Goal: Transaction & Acquisition: Book appointment/travel/reservation

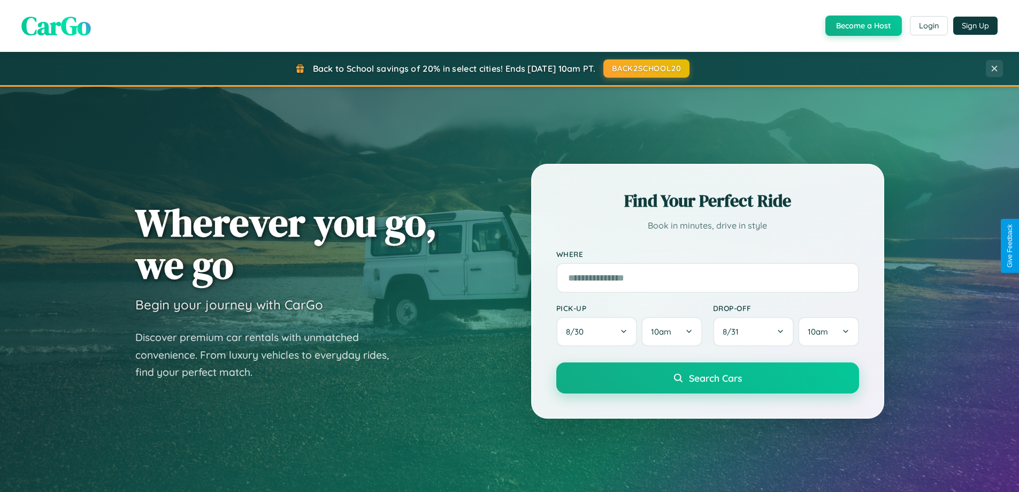
scroll to position [461, 0]
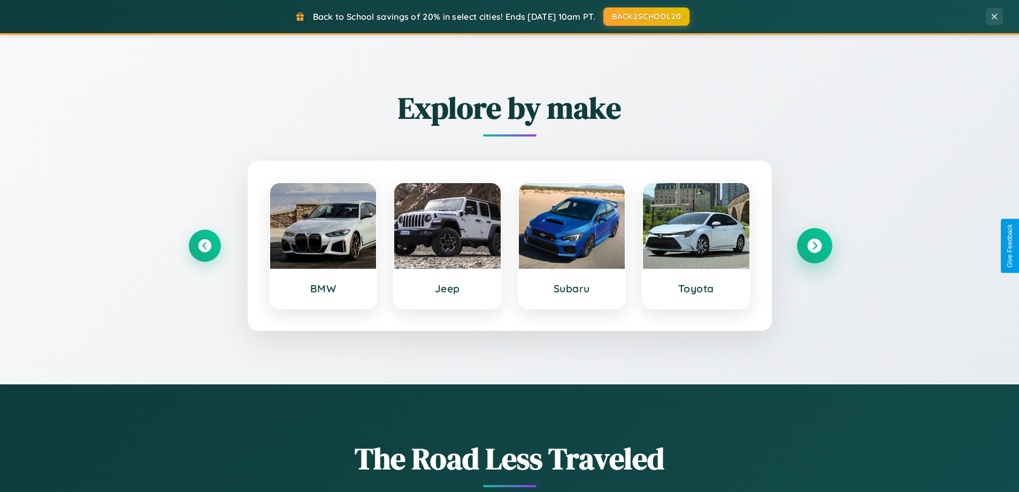
click at [814, 246] on icon at bounding box center [814, 246] width 14 height 14
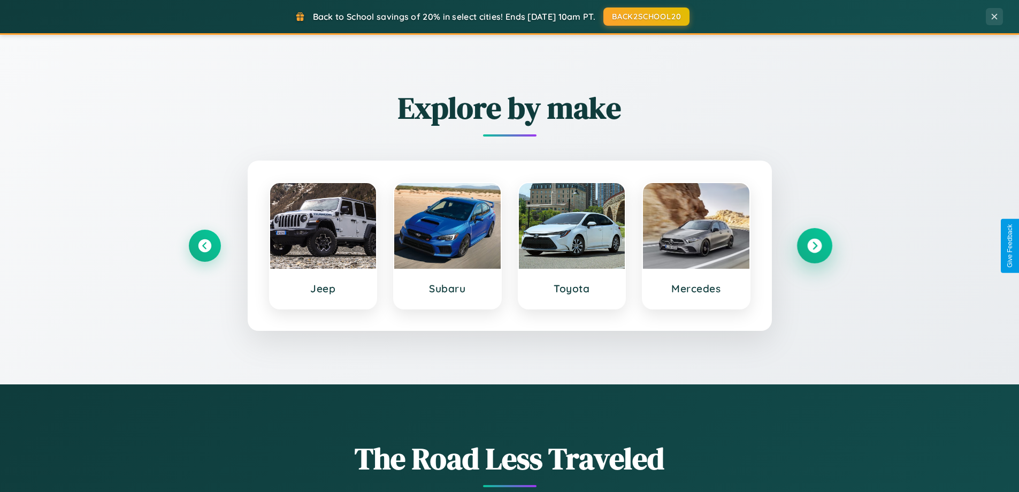
click at [814, 246] on icon at bounding box center [814, 246] width 14 height 14
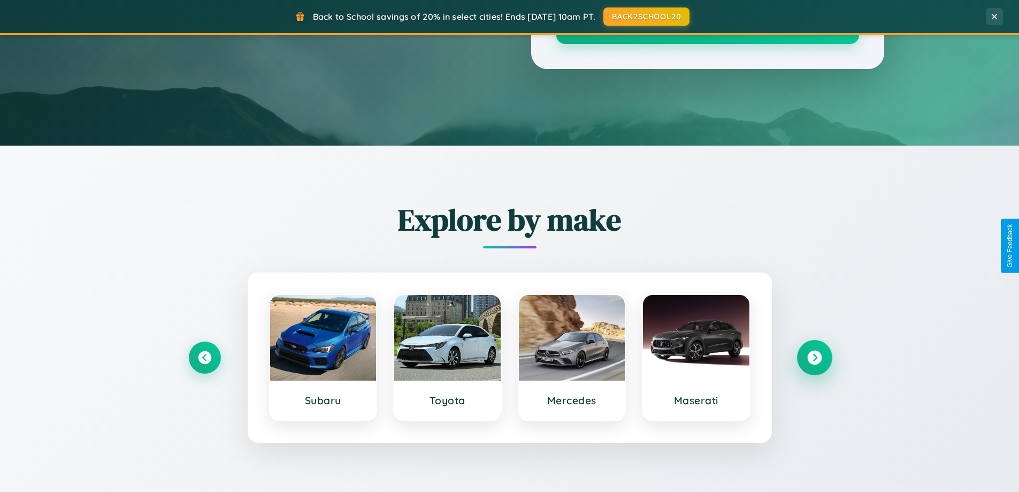
scroll to position [0, 0]
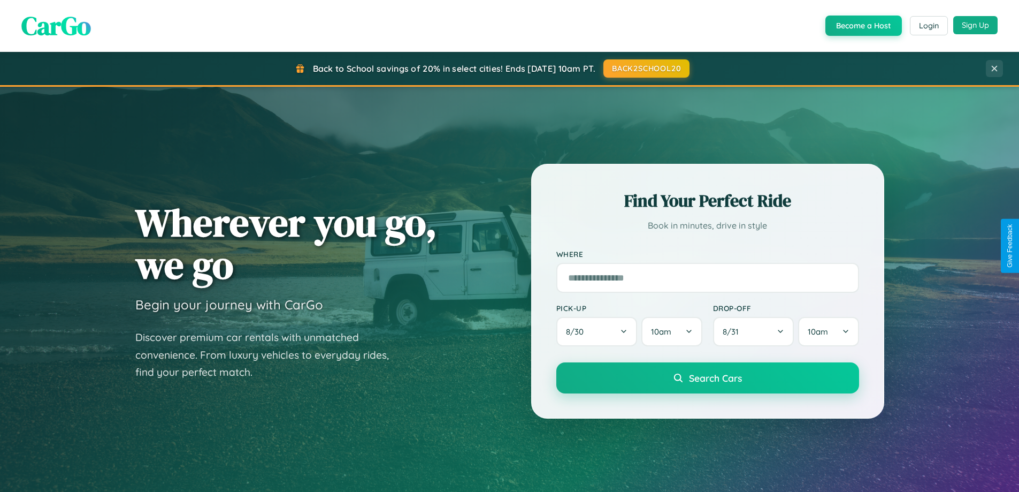
click at [976, 25] on button "Sign Up" at bounding box center [976, 25] width 44 height 18
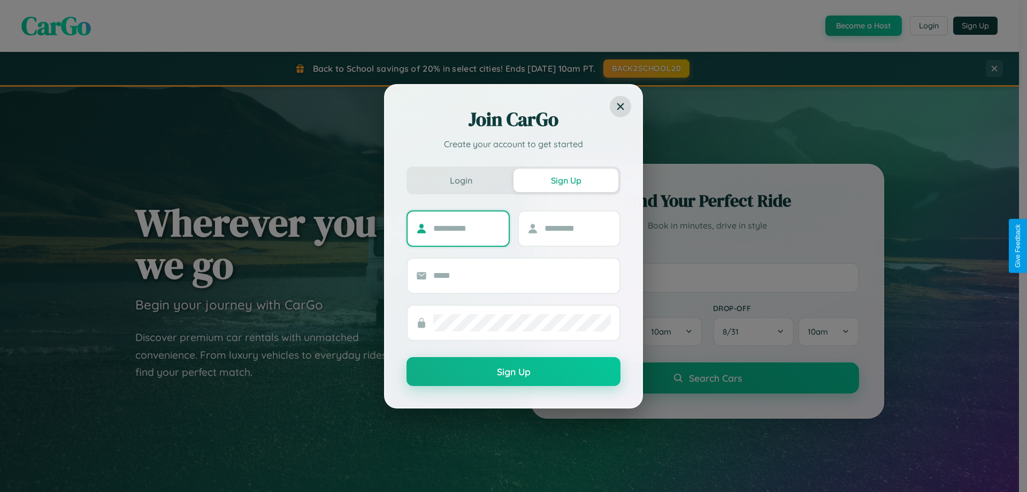
click at [467, 228] on input "text" at bounding box center [466, 228] width 67 height 17
type input "******"
click at [577, 228] on input "text" at bounding box center [578, 228] width 67 height 17
type input "******"
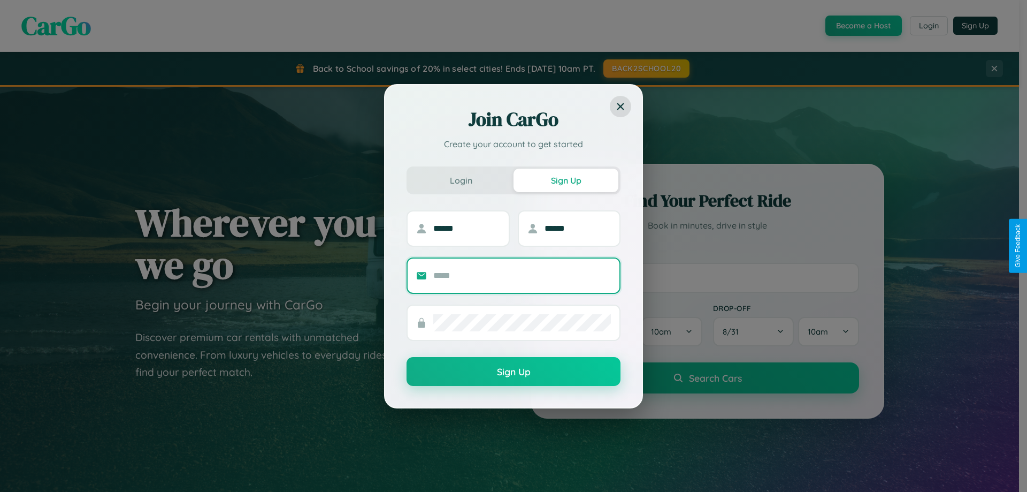
click at [522, 275] on input "text" at bounding box center [522, 275] width 178 height 17
type input "**********"
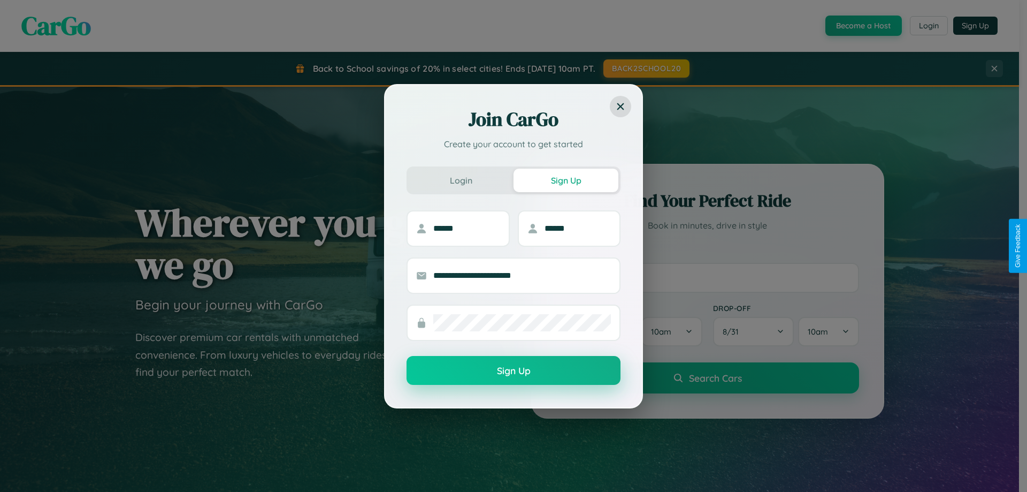
click at [514, 371] on button "Sign Up" at bounding box center [514, 370] width 214 height 29
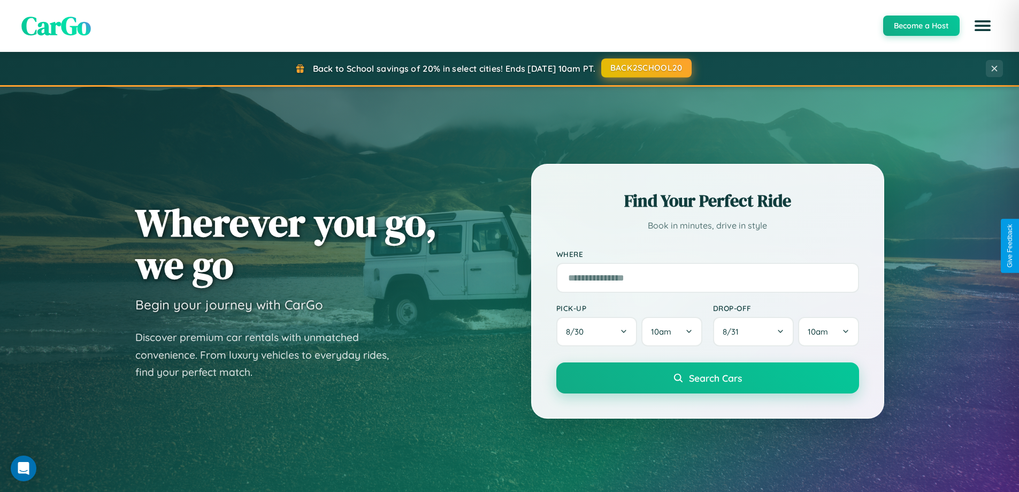
click at [646, 68] on button "BACK2SCHOOL20" at bounding box center [646, 67] width 90 height 19
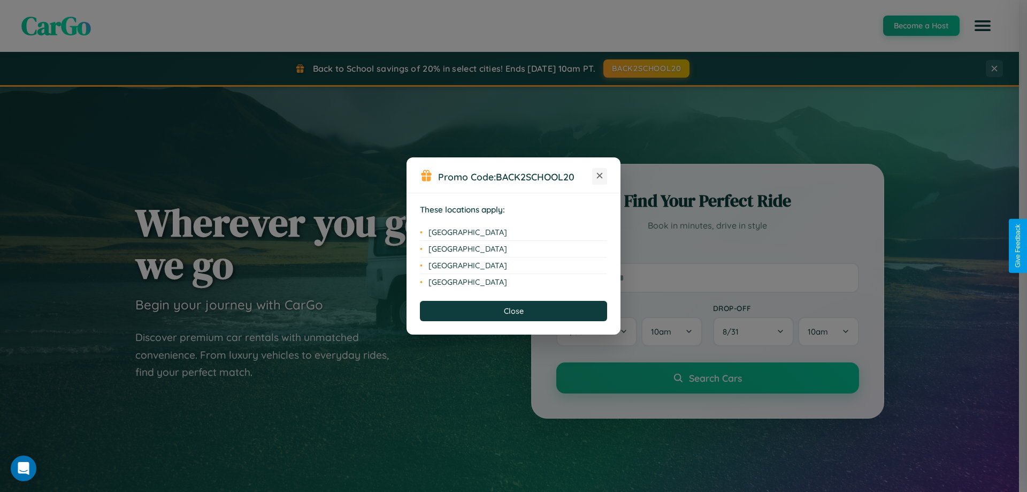
click at [600, 176] on icon at bounding box center [600, 176] width 6 height 6
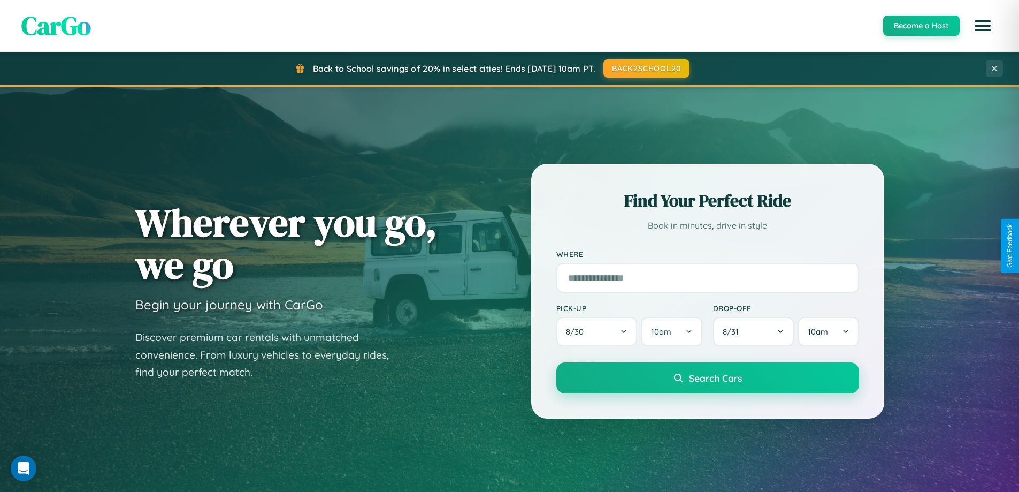
scroll to position [32, 0]
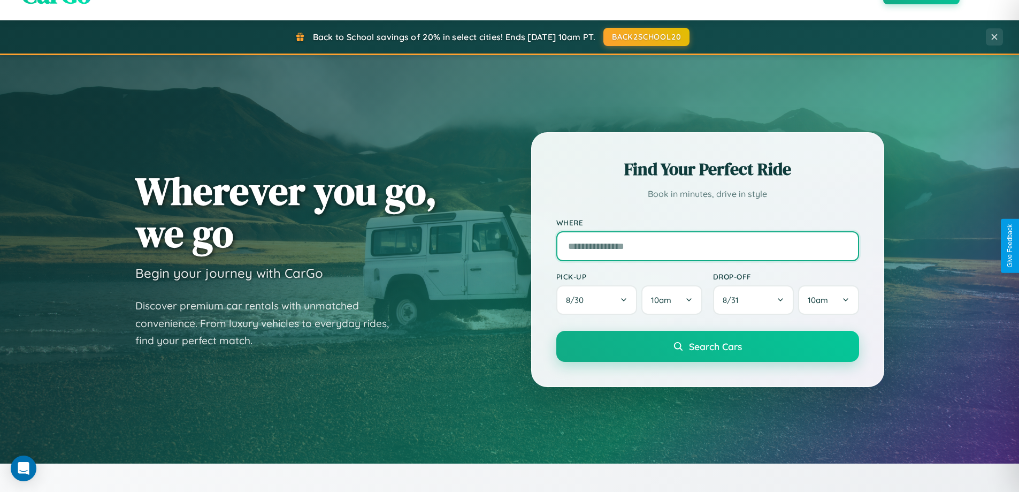
click at [707, 246] on input "text" at bounding box center [708, 246] width 303 height 30
type input "*********"
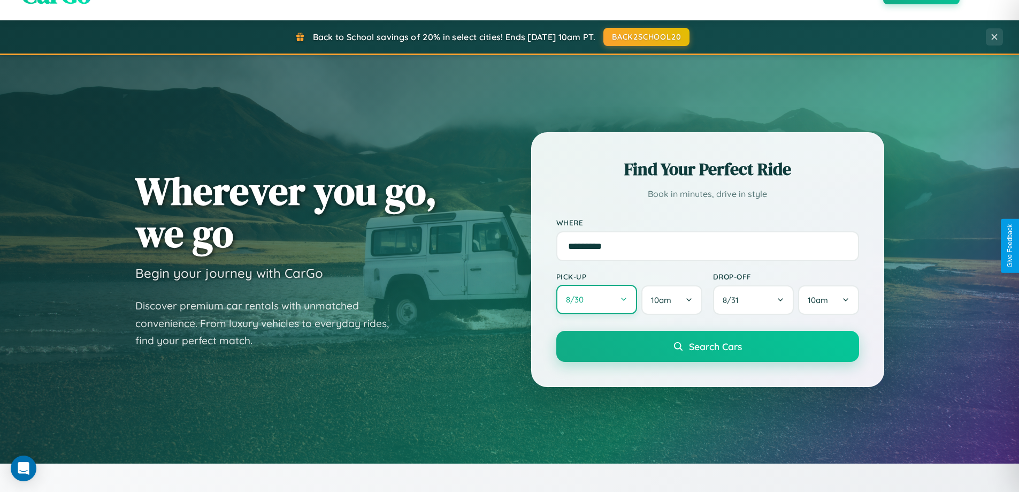
click at [597, 300] on button "8 / 30" at bounding box center [597, 299] width 81 height 29
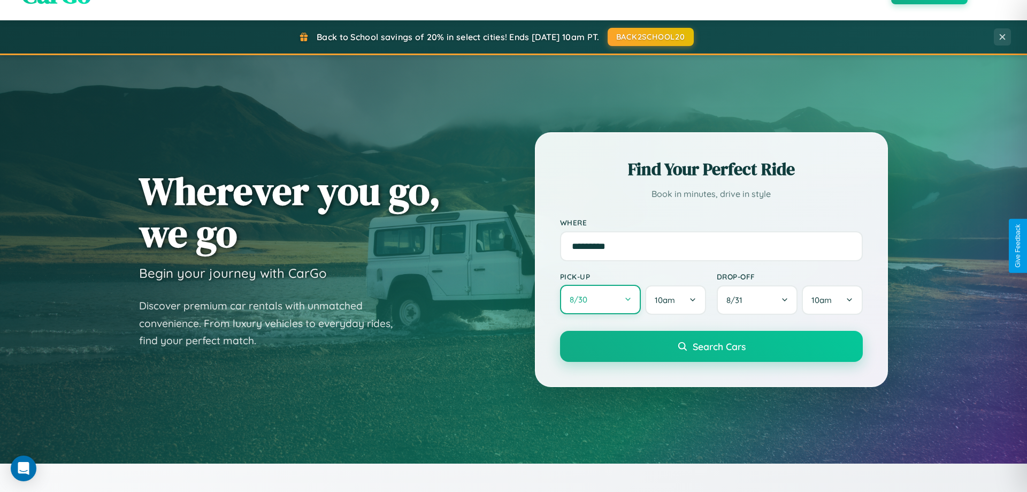
select select "*"
select select "****"
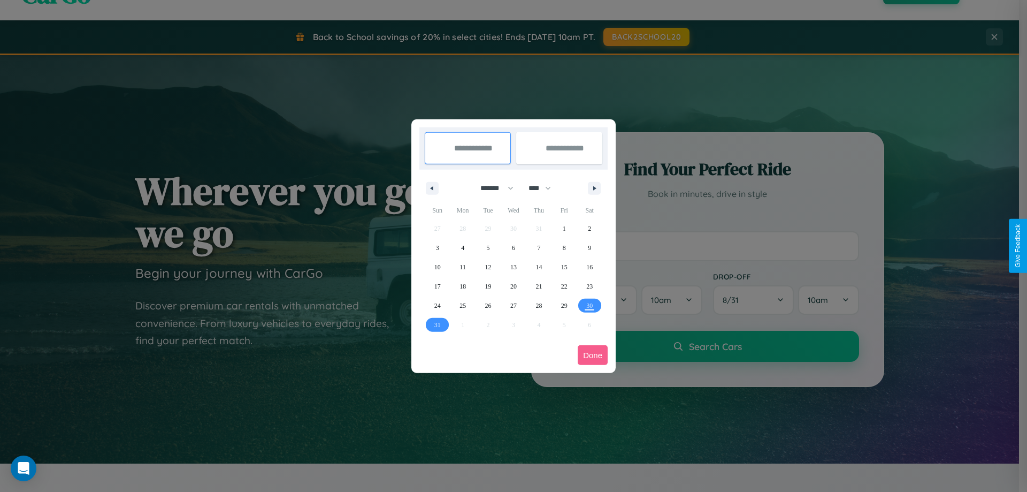
drag, startPoint x: 492, startPoint y: 188, endPoint x: 514, endPoint y: 215, distance: 34.3
click at [492, 188] on select "******* ******** ***** ***** *** **** **** ****** ********* ******* ******** **…" at bounding box center [495, 188] width 45 height 18
select select "*"
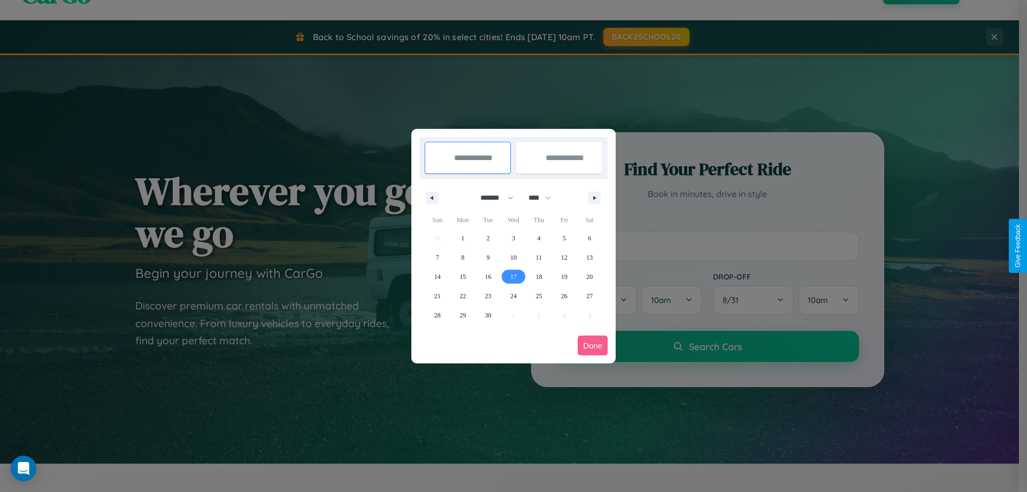
click at [513, 276] on span "17" at bounding box center [513, 276] width 6 height 19
type input "**********"
click at [463, 295] on span "22" at bounding box center [463, 295] width 6 height 19
type input "**********"
click at [593, 345] on button "Done" at bounding box center [593, 346] width 30 height 20
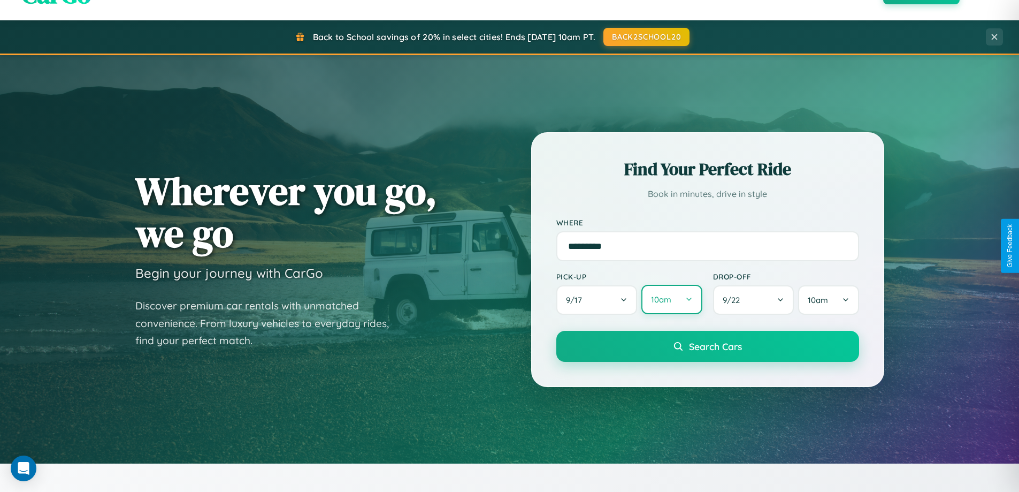
click at [672, 300] on button "10am" at bounding box center [672, 299] width 60 height 29
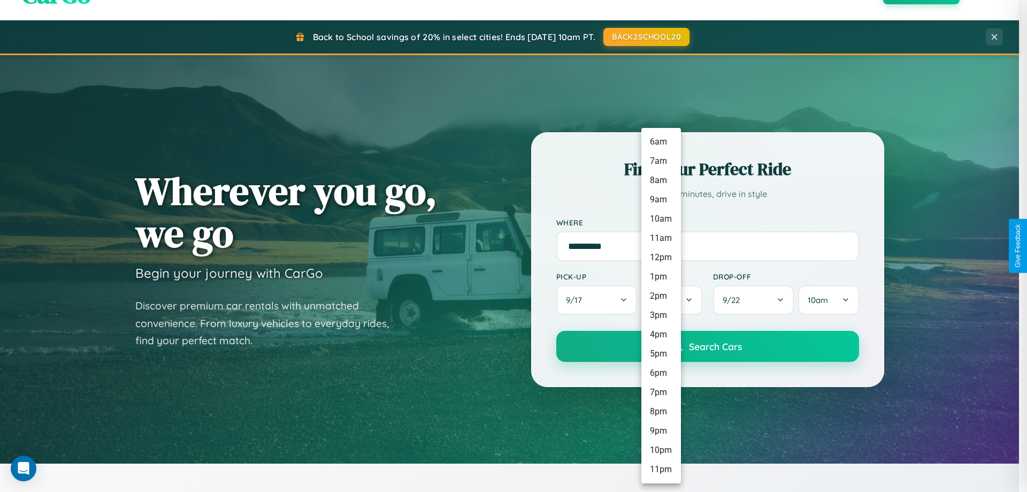
click at [661, 354] on li "5pm" at bounding box center [662, 353] width 40 height 19
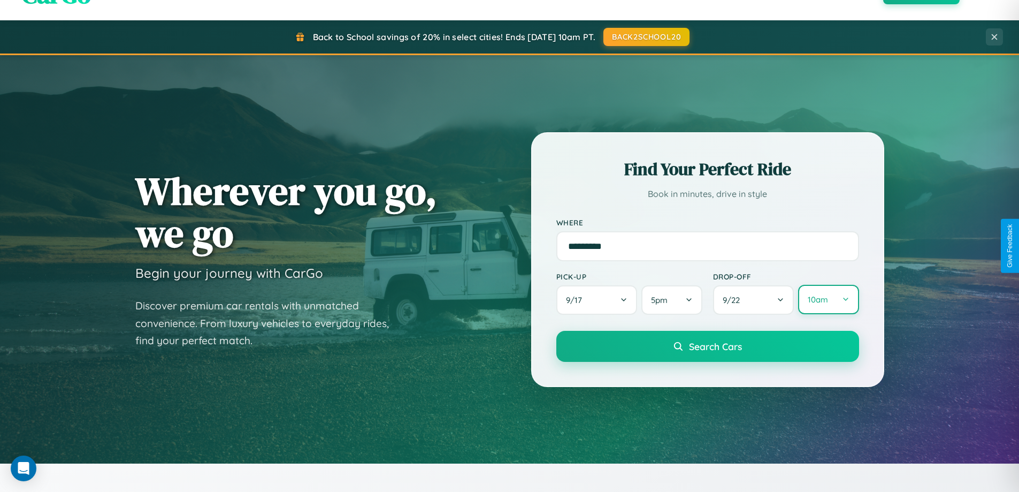
click at [828, 300] on button "10am" at bounding box center [828, 299] width 60 height 29
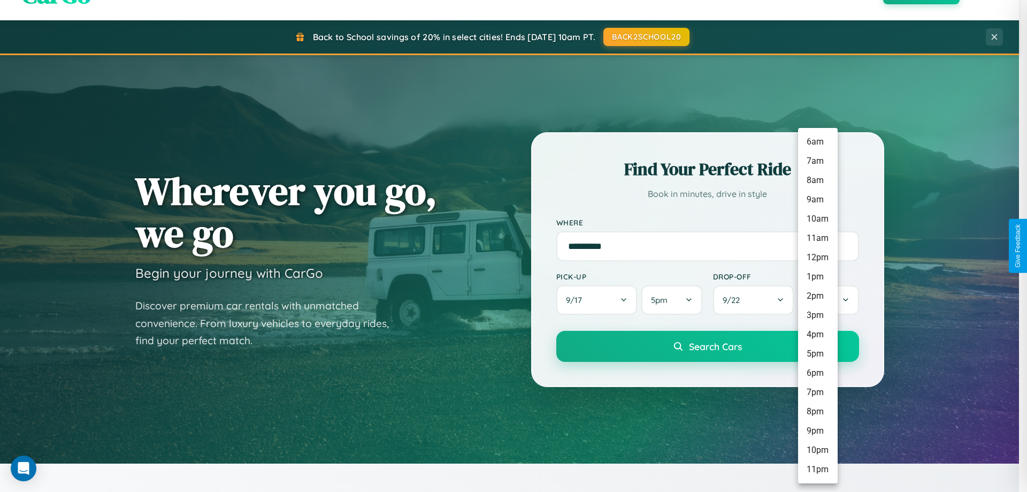
click at [818, 142] on li "6am" at bounding box center [818, 141] width 40 height 19
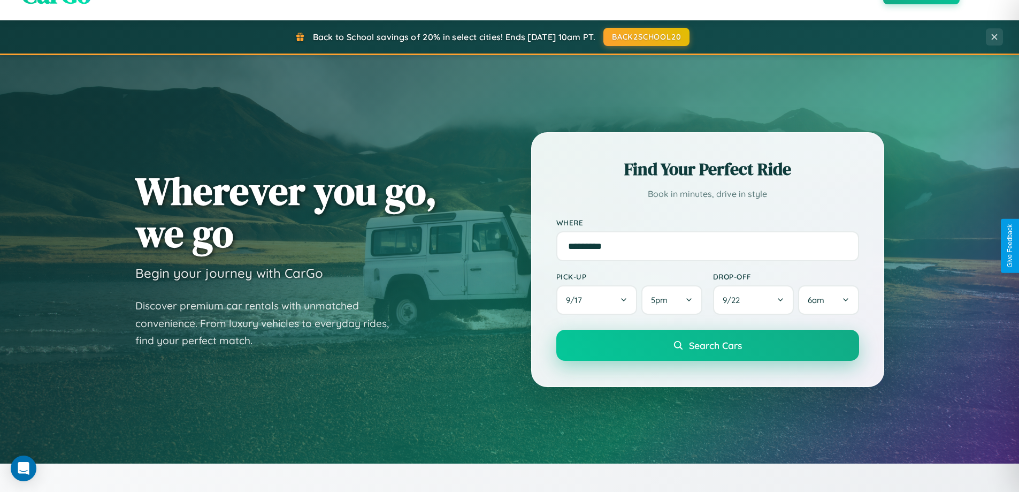
click at [707, 346] on span "Search Cars" at bounding box center [715, 345] width 53 height 12
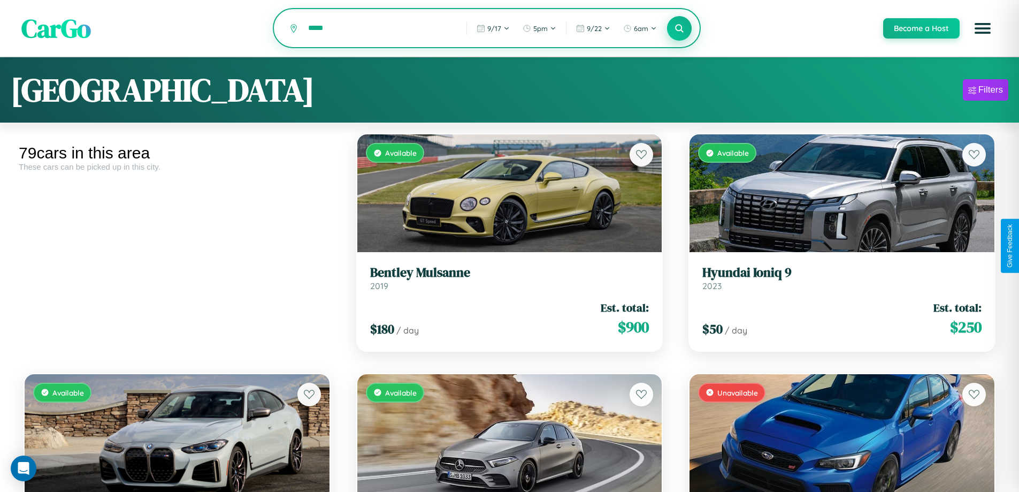
type input "*****"
click at [679, 29] on icon at bounding box center [680, 28] width 10 height 10
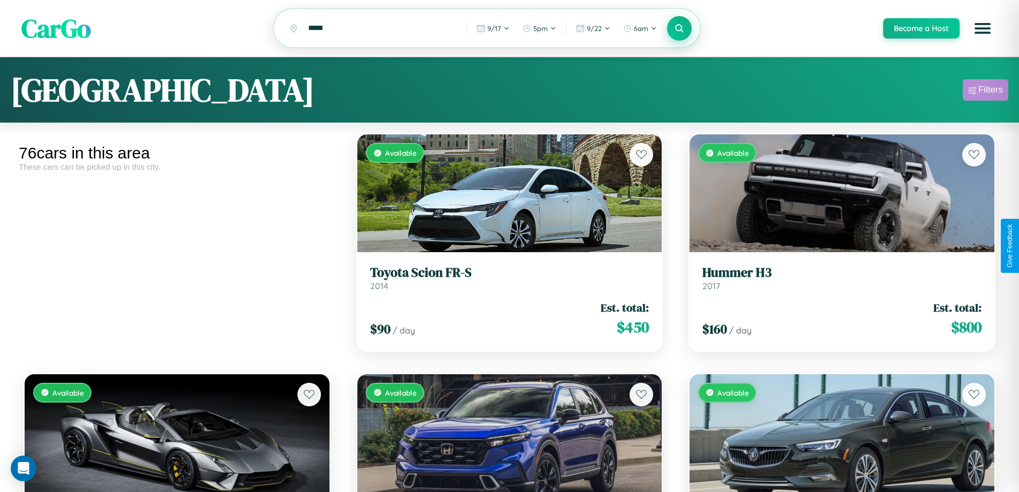
click at [986, 92] on div "Filters" at bounding box center [991, 90] width 25 height 11
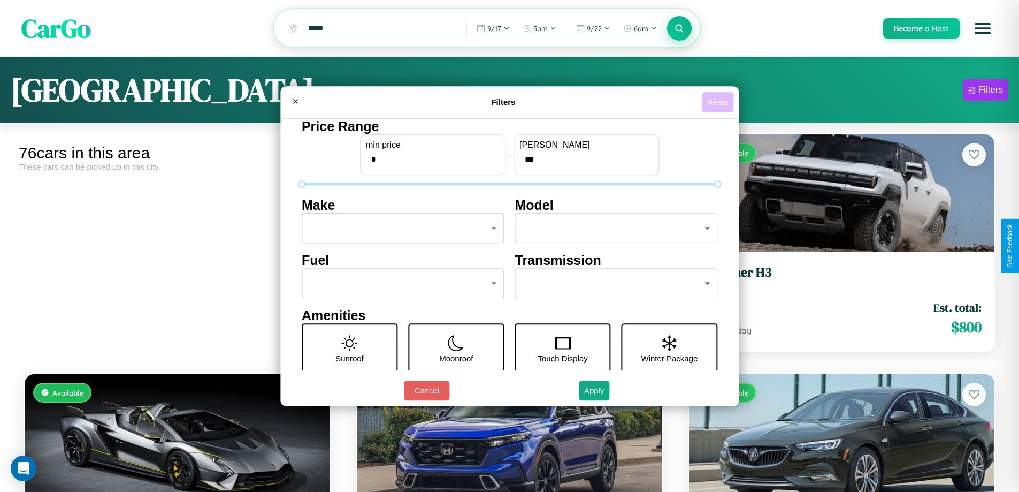
click at [719, 102] on button "Reset" at bounding box center [718, 102] width 32 height 20
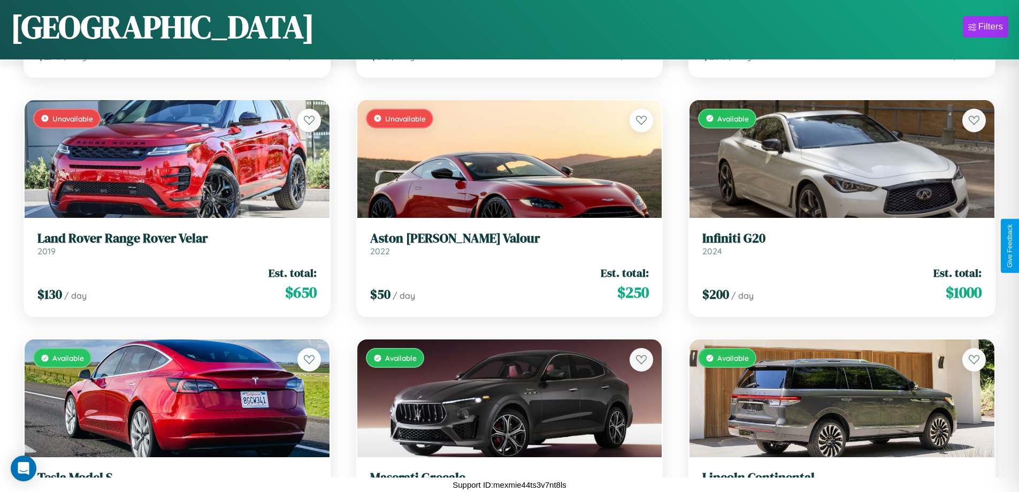
scroll to position [5661, 0]
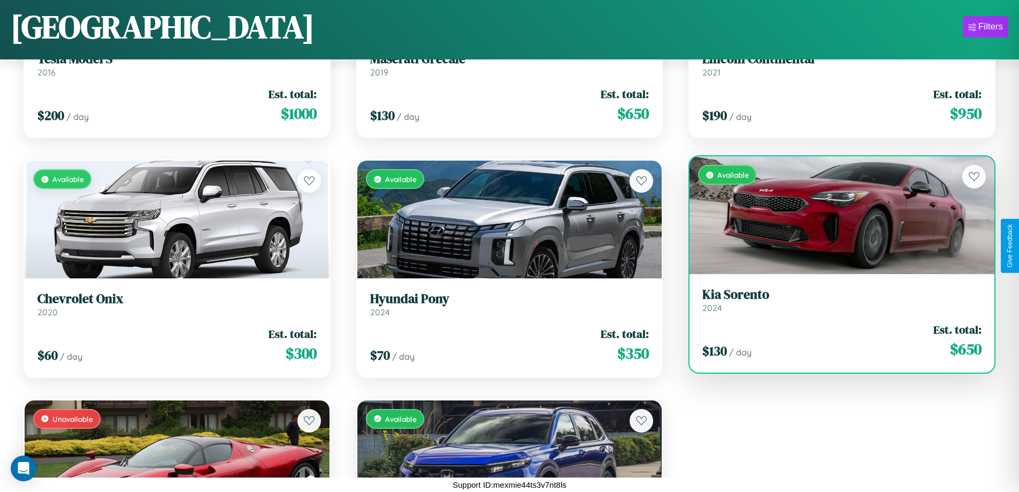
click at [835, 215] on div "Available" at bounding box center [842, 215] width 305 height 118
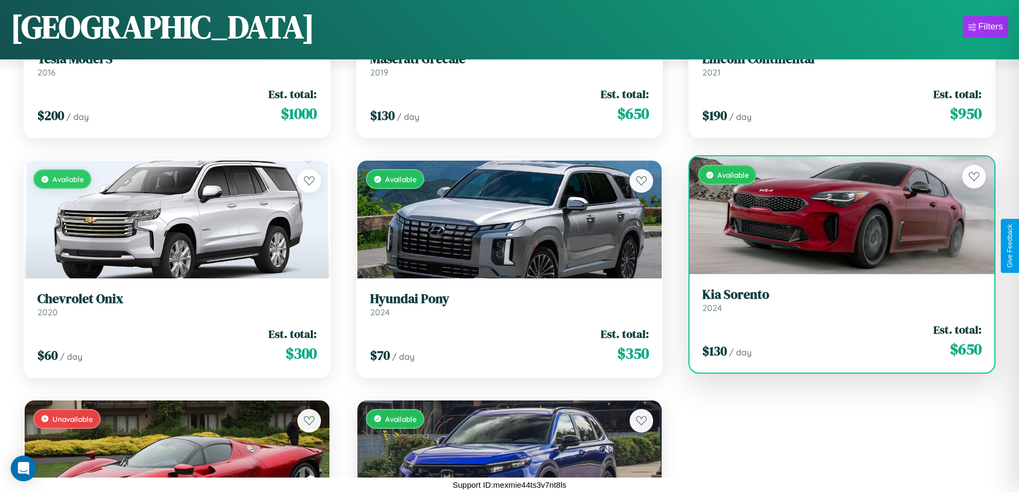
click at [835, 215] on div "Available" at bounding box center [842, 215] width 305 height 118
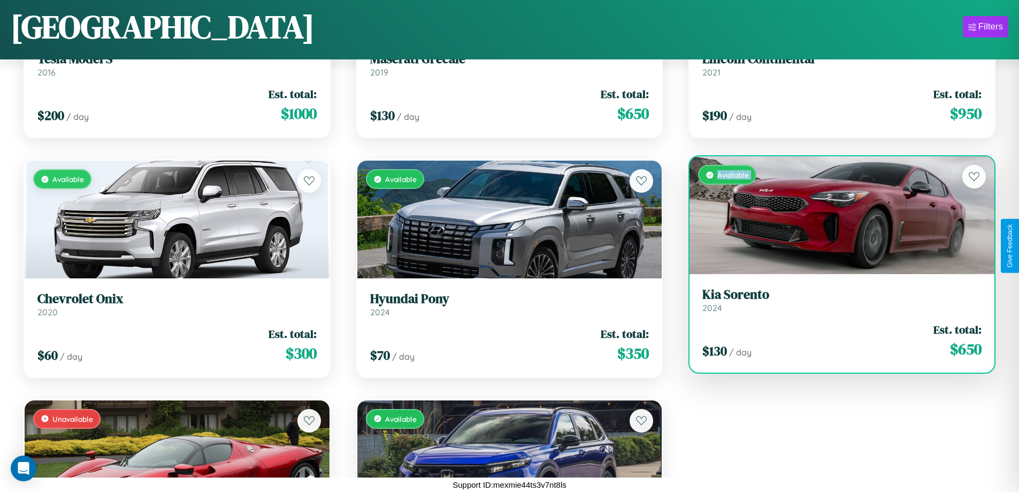
click at [835, 215] on div "Available" at bounding box center [842, 215] width 305 height 118
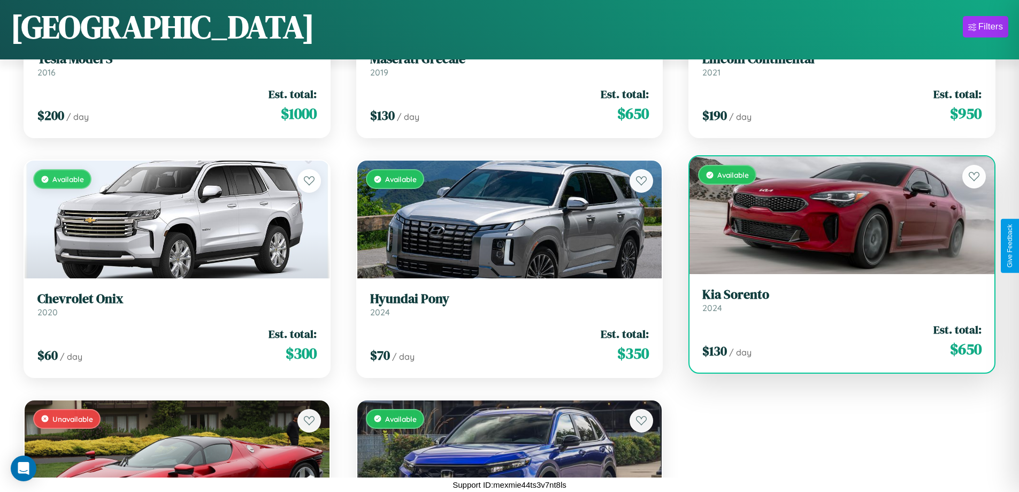
click at [835, 215] on div "Available" at bounding box center [842, 215] width 305 height 118
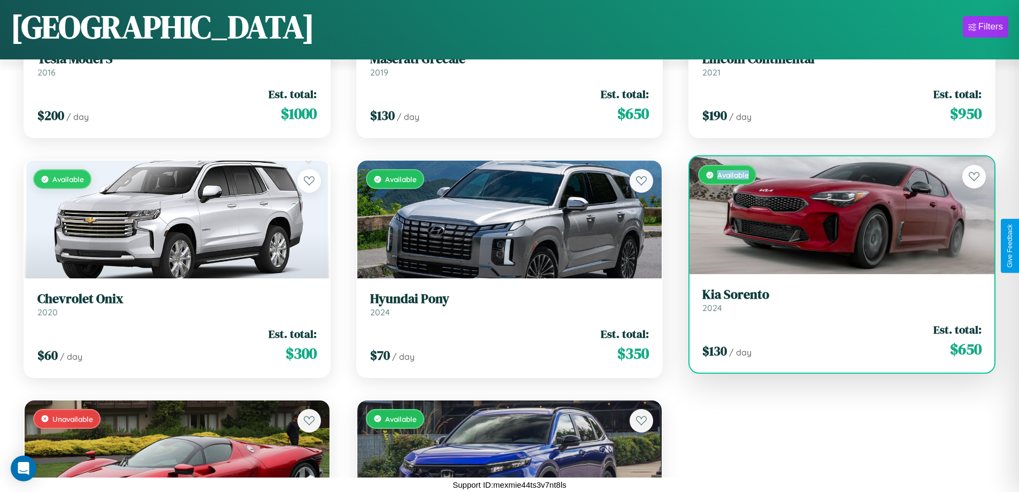
click at [835, 215] on div "Available" at bounding box center [842, 215] width 305 height 118
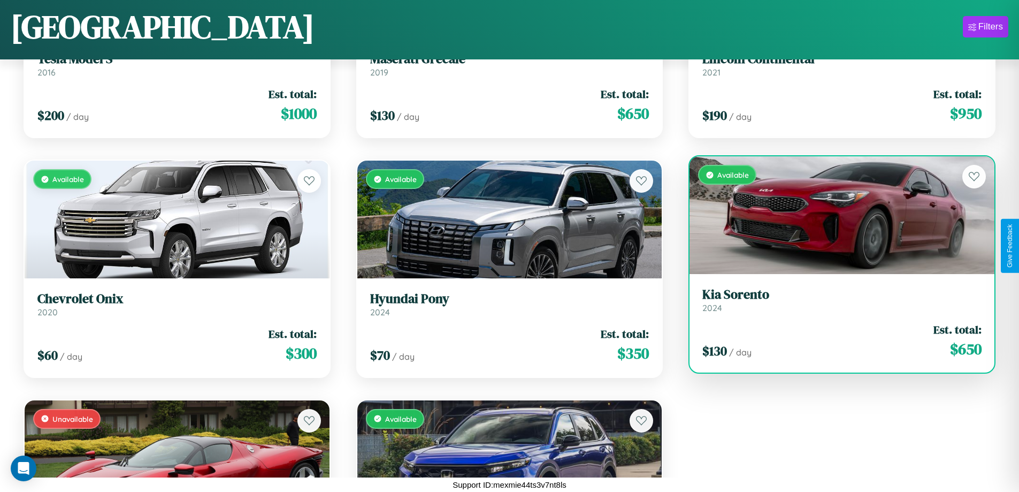
click at [835, 300] on h3 "Kia Sorento" at bounding box center [842, 295] width 279 height 16
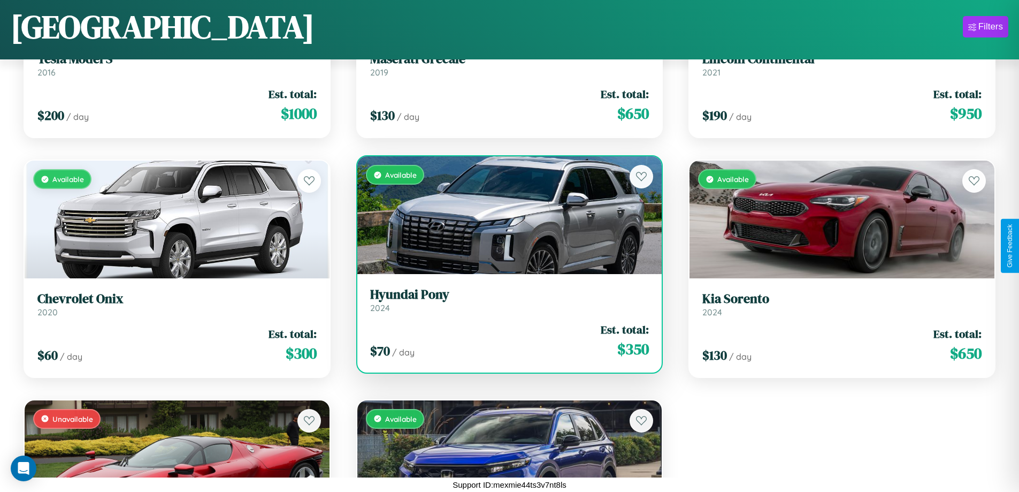
scroll to position [1109, 0]
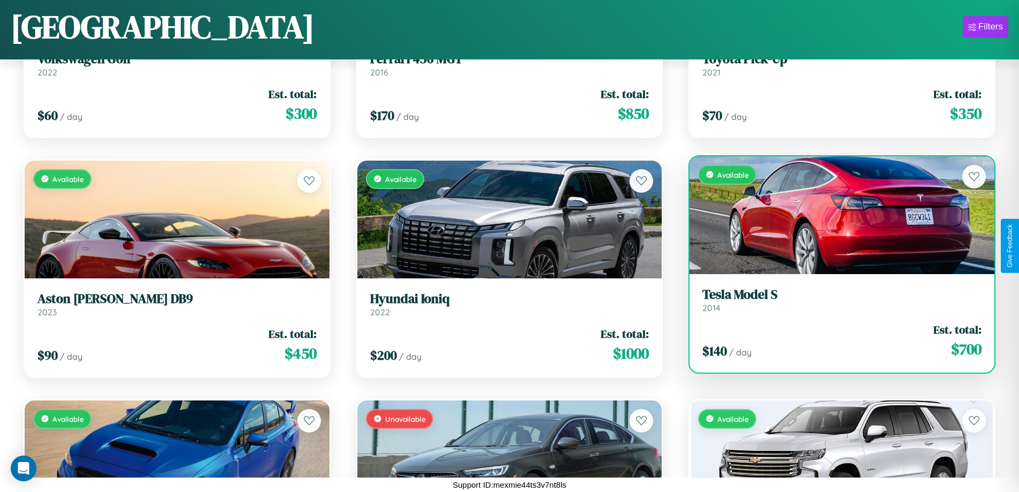
click at [835, 304] on link "Tesla Model S 2014" at bounding box center [842, 300] width 279 height 26
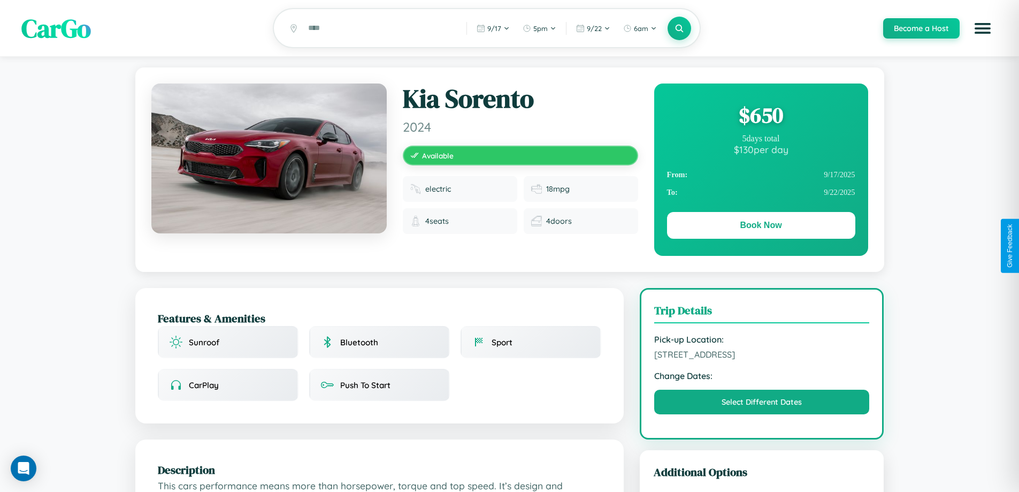
click at [761, 117] on div "$ 650" at bounding box center [761, 115] width 188 height 29
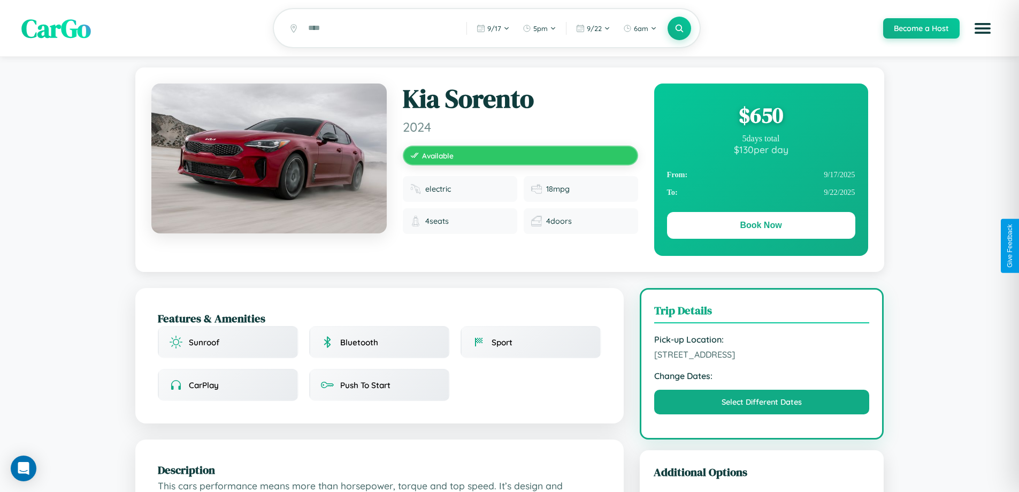
click at [761, 117] on div "$ 650" at bounding box center [761, 115] width 188 height 29
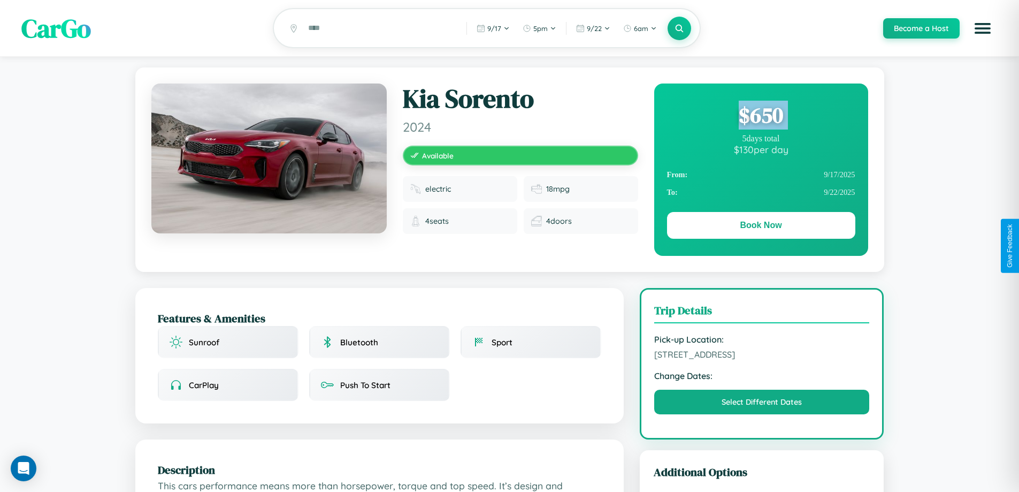
click at [761, 117] on div "$ 650" at bounding box center [761, 115] width 188 height 29
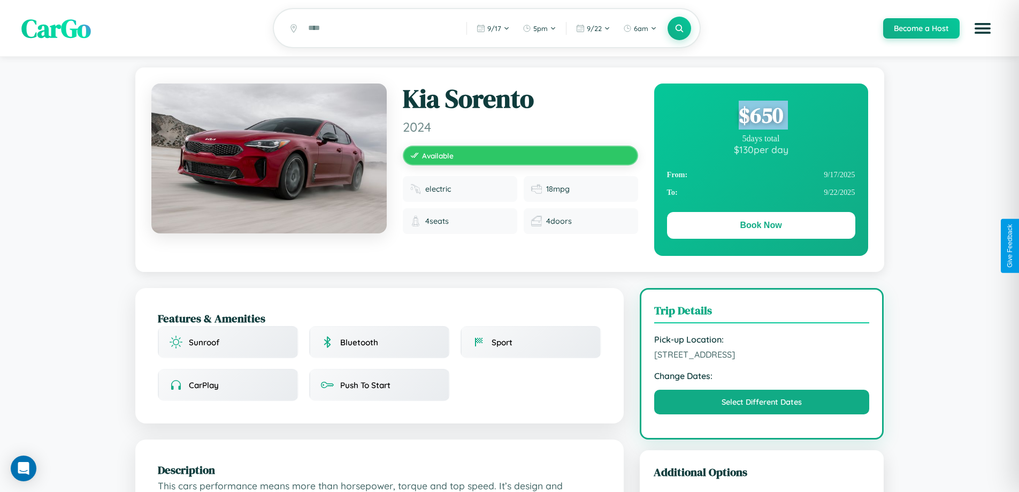
click at [761, 117] on div "$ 650" at bounding box center [761, 115] width 188 height 29
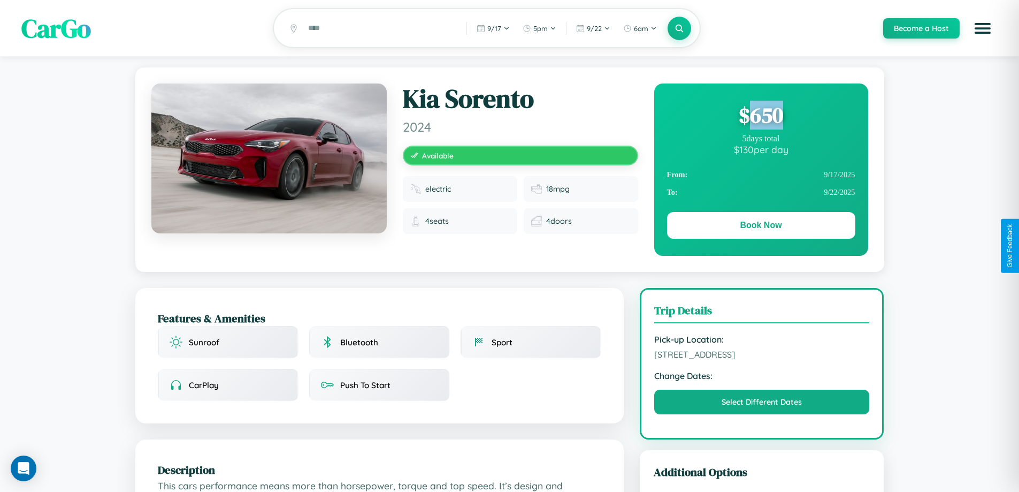
click at [761, 117] on div "$ 650" at bounding box center [761, 115] width 188 height 29
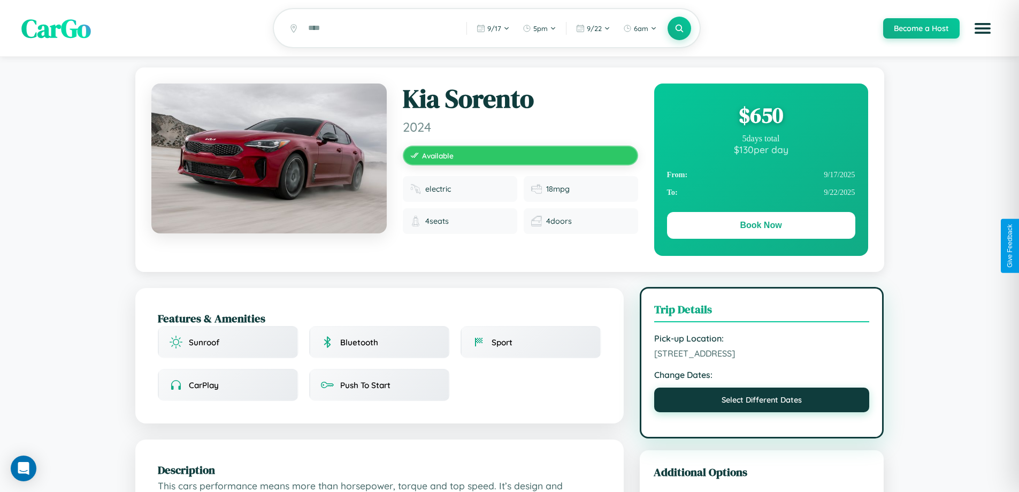
click at [762, 412] on button "Select Different Dates" at bounding box center [762, 399] width 216 height 25
select select "*"
select select "****"
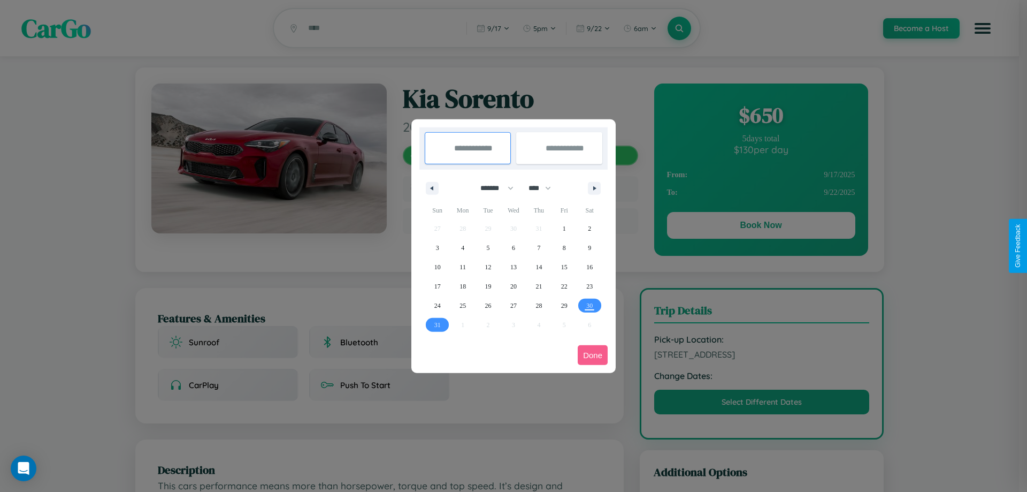
drag, startPoint x: 492, startPoint y: 188, endPoint x: 514, endPoint y: 215, distance: 34.3
click at [492, 188] on select "******* ******** ***** ***** *** **** **** ****** ********* ******* ******** **…" at bounding box center [495, 188] width 45 height 18
select select "*"
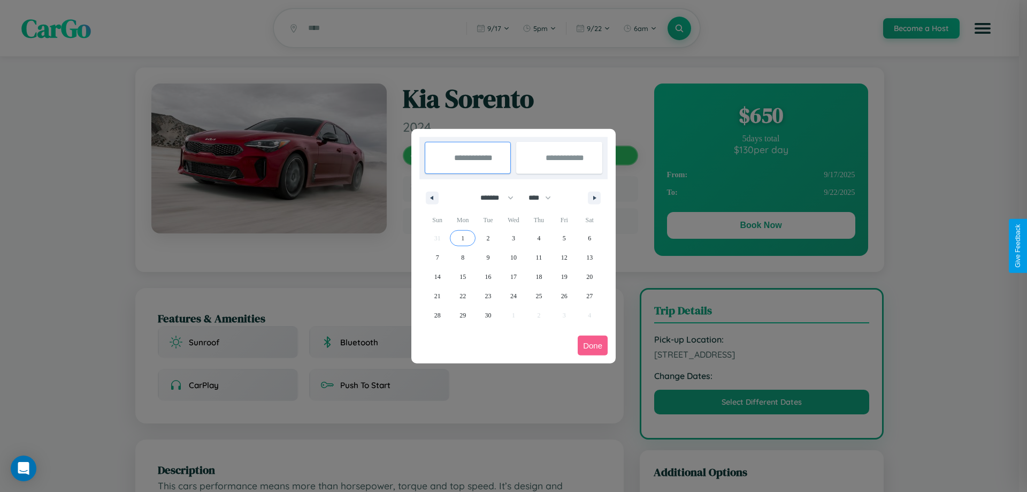
click at [463, 238] on span "1" at bounding box center [462, 237] width 3 height 19
type input "**********"
click at [539, 257] on span "11" at bounding box center [539, 257] width 6 height 19
type input "**********"
click at [593, 345] on button "Done" at bounding box center [593, 346] width 30 height 20
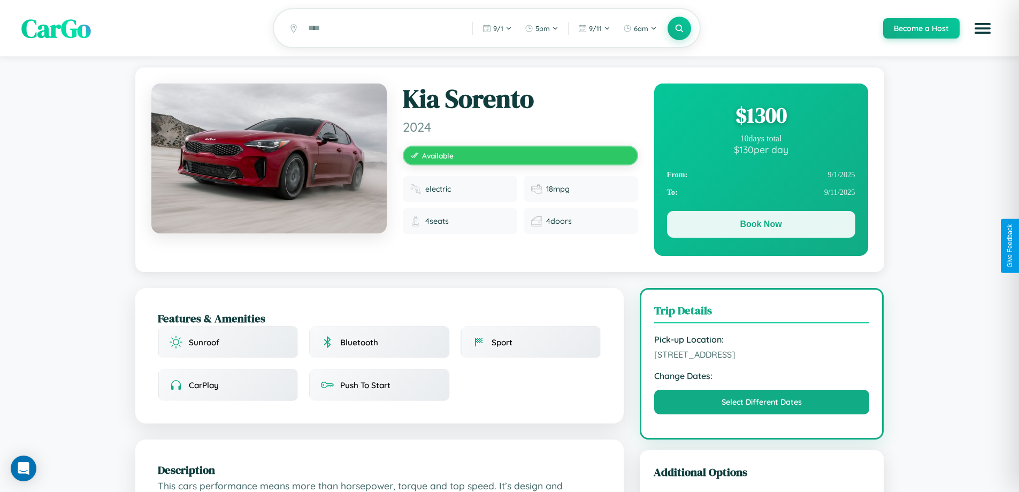
click at [761, 226] on button "Book Now" at bounding box center [761, 224] width 188 height 27
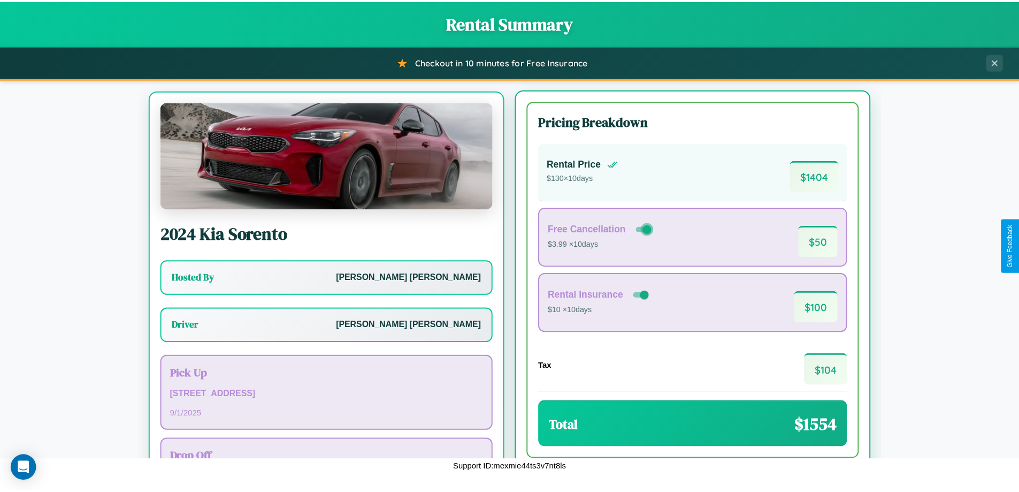
scroll to position [50, 0]
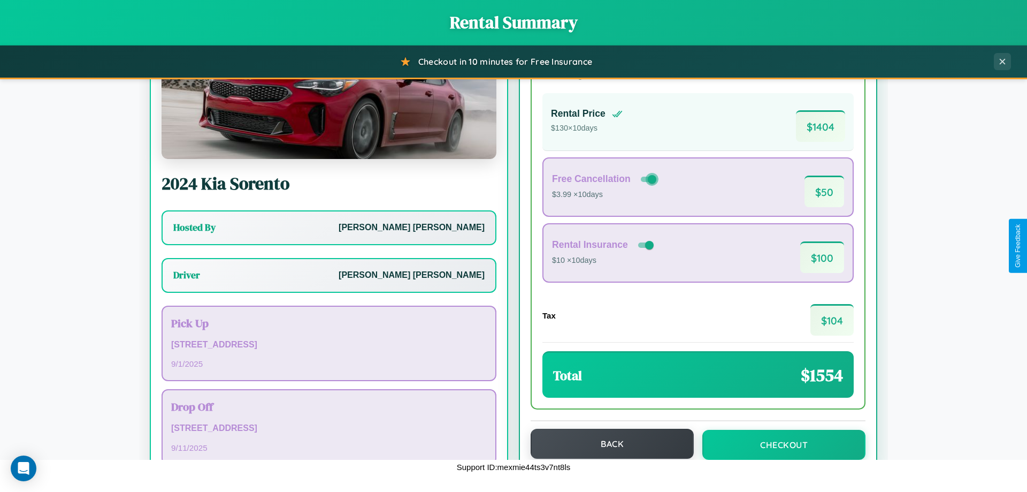
click at [607, 444] on button "Back" at bounding box center [612, 444] width 163 height 30
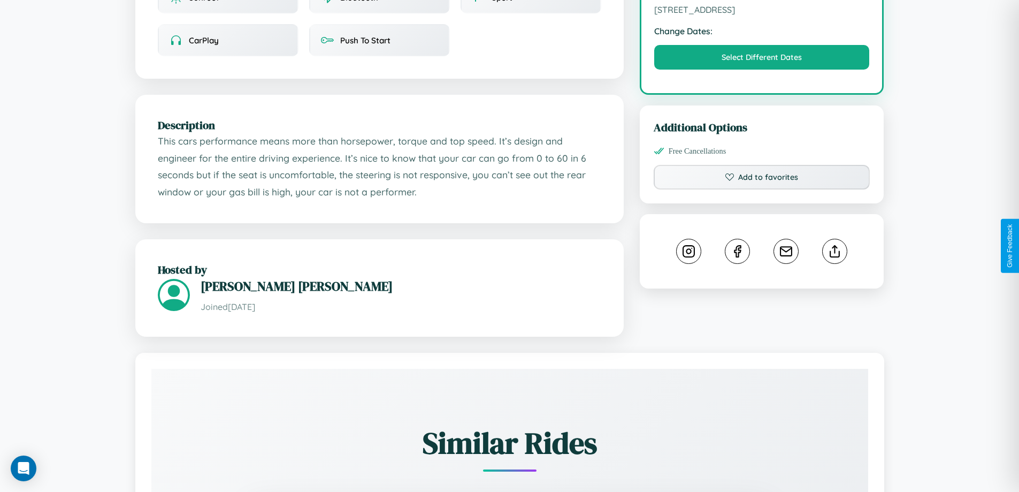
scroll to position [362, 0]
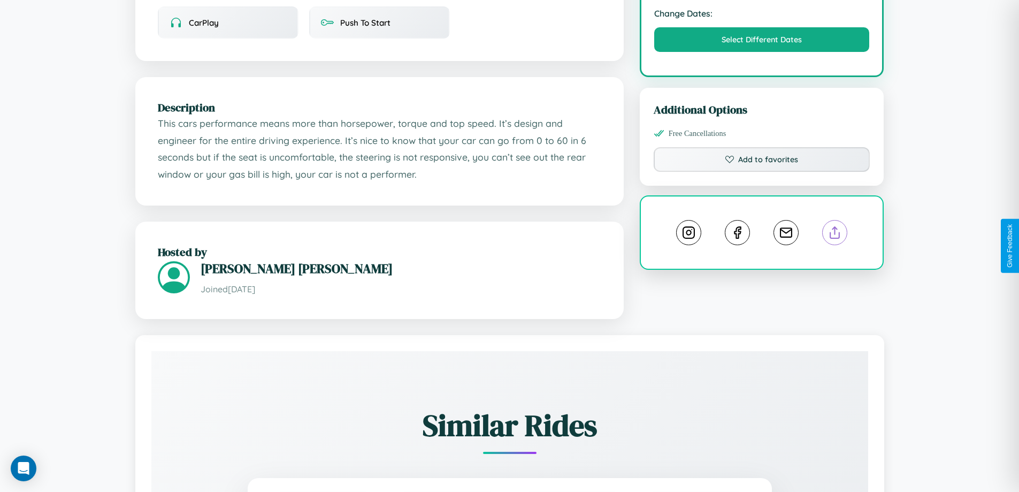
click at [835, 234] on line at bounding box center [835, 230] width 0 height 7
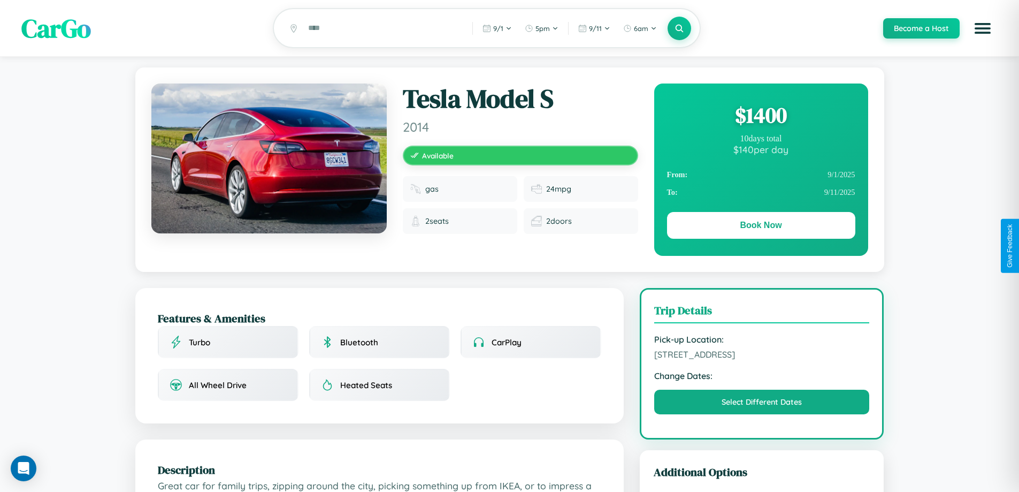
scroll to position [362, 0]
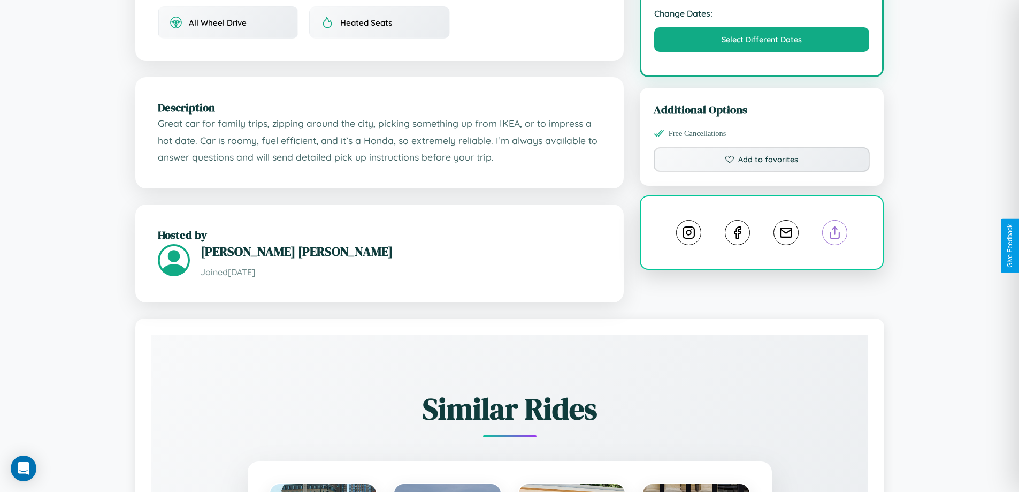
click at [835, 234] on line at bounding box center [835, 230] width 0 height 7
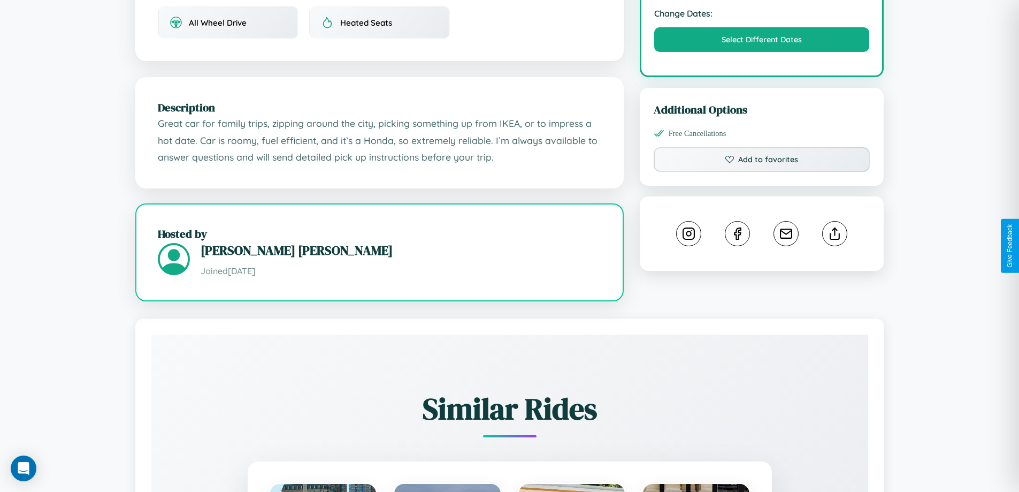
scroll to position [288, 0]
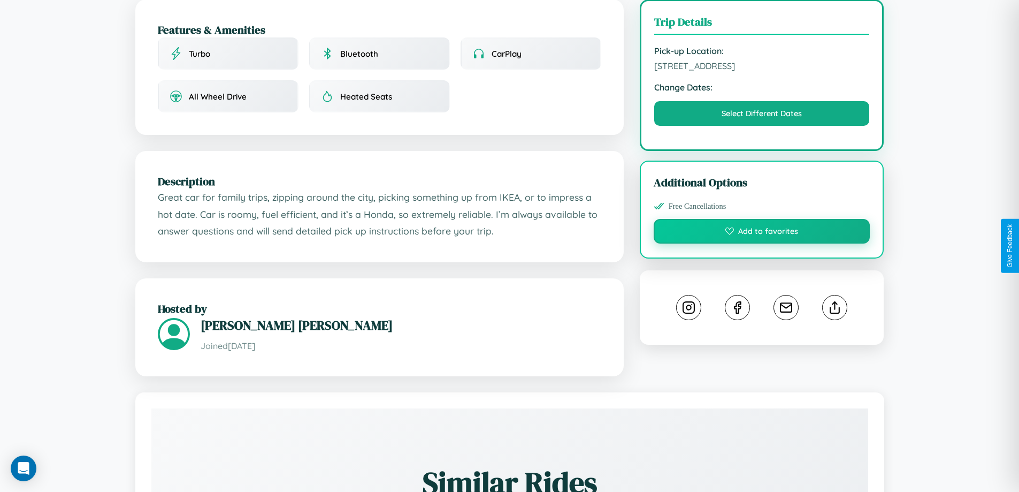
click at [762, 243] on button "Add to favorites" at bounding box center [762, 231] width 217 height 25
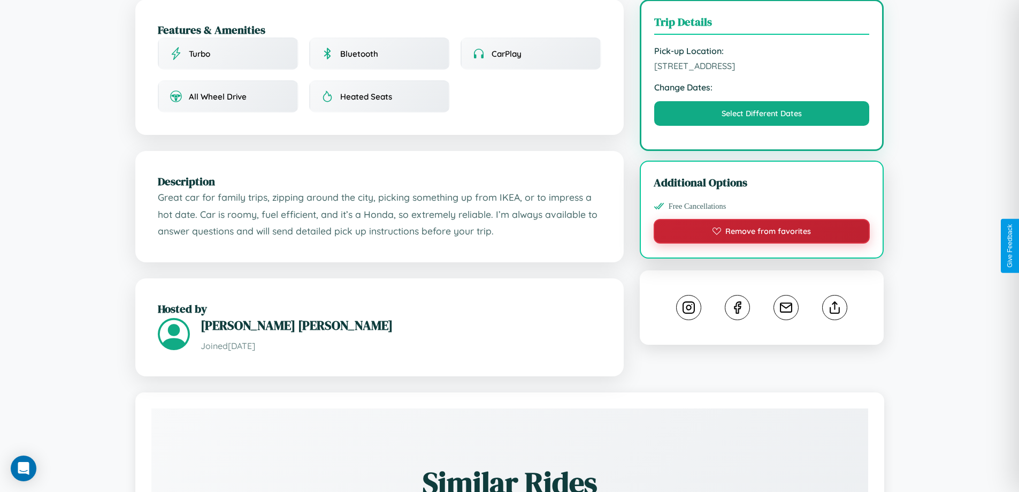
scroll to position [362, 0]
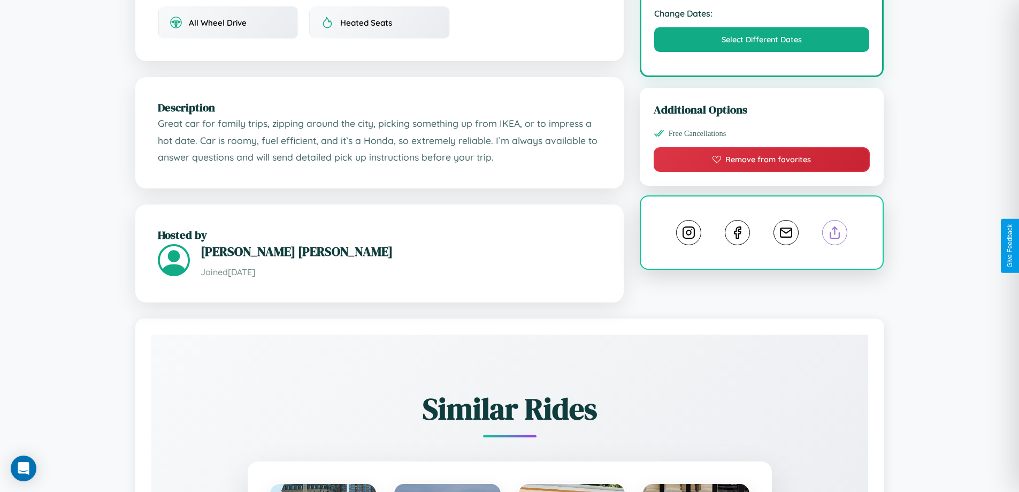
click at [835, 234] on line at bounding box center [835, 230] width 0 height 7
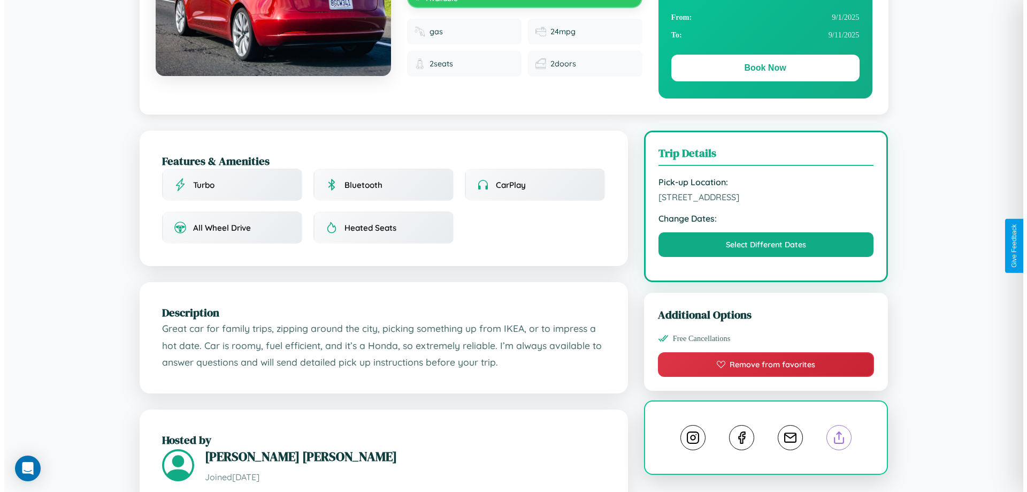
scroll to position [0, 0]
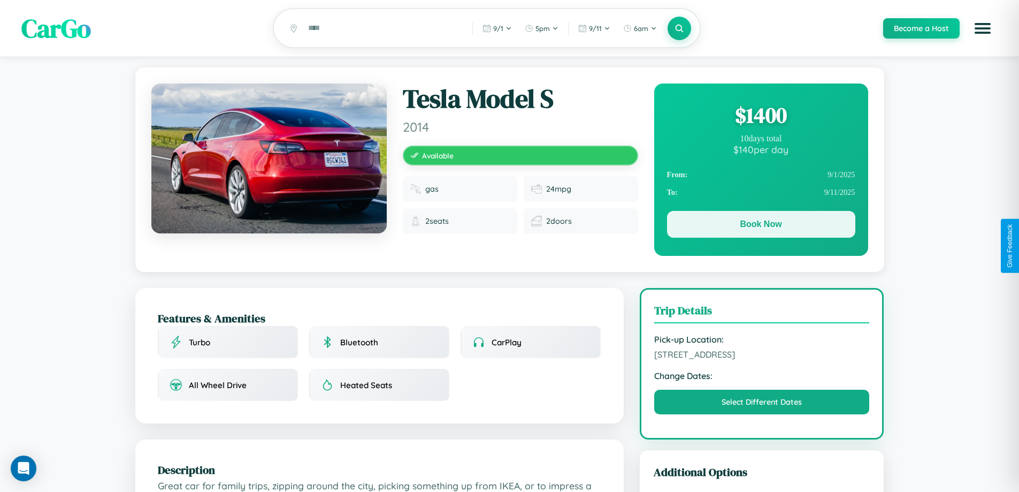
click at [761, 226] on button "Book Now" at bounding box center [761, 224] width 188 height 27
